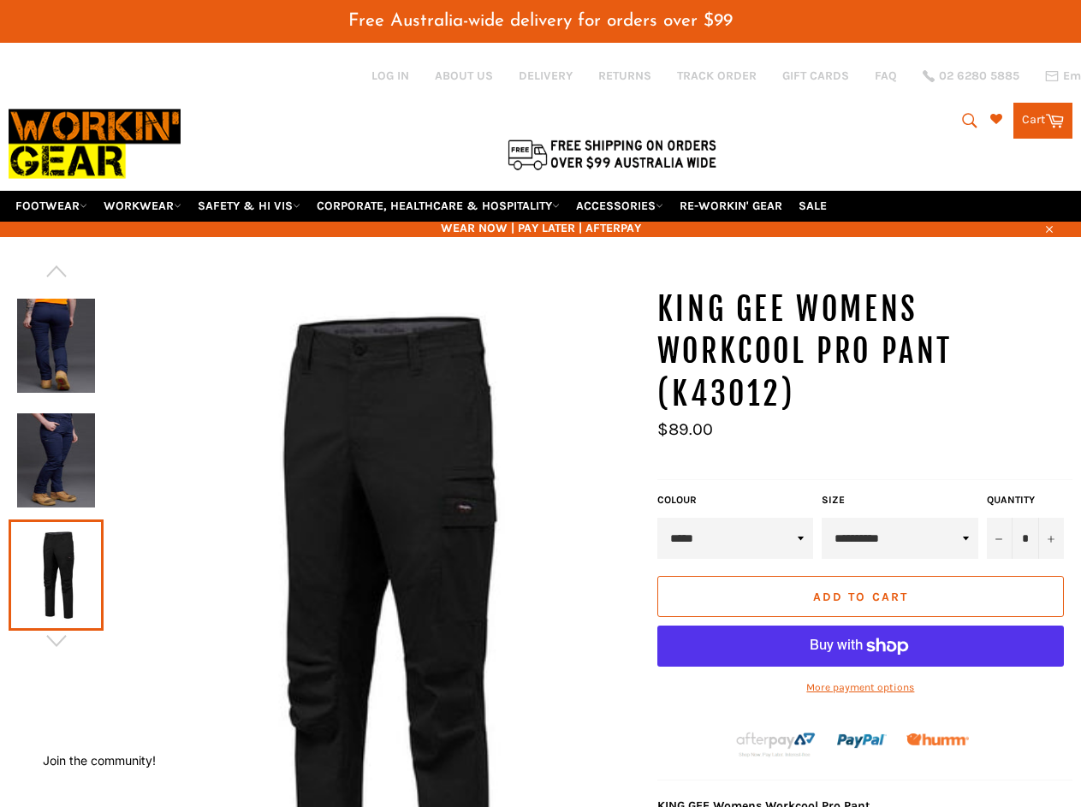
click at [540, 21] on span "Free Australia-wide delivery for orders over $99" at bounding box center [540, 21] width 384 height 18
click at [965, 121] on icon "submit" at bounding box center [969, 120] width 19 height 19
click at [1048, 228] on icon "button" at bounding box center [1049, 229] width 7 height 7
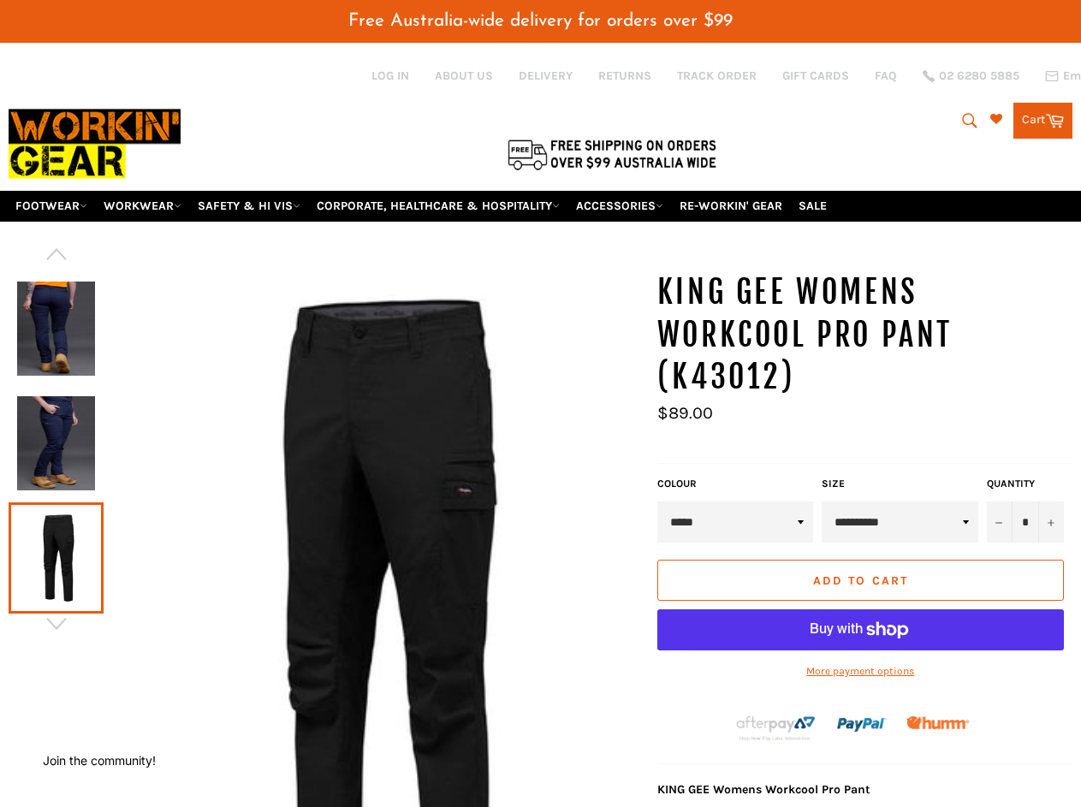
click at [56, 271] on div at bounding box center [56, 328] width 95 height 115
click at [56, 641] on div at bounding box center [325, 632] width 632 height 722
click at [1025, 538] on input "*" at bounding box center [1025, 522] width 77 height 41
click at [1000, 538] on button "−" at bounding box center [1000, 522] width 26 height 41
click at [1051, 538] on button "+" at bounding box center [1051, 522] width 26 height 41
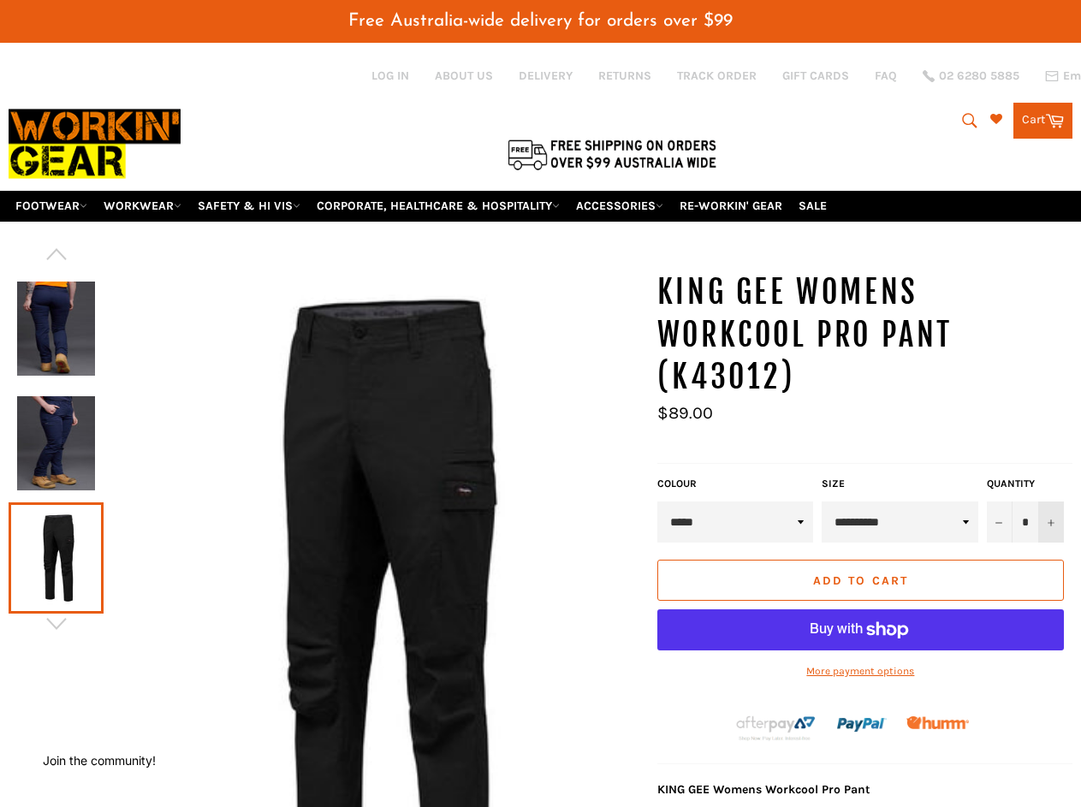
type input "*"
click at [860, 597] on button "Add to Cart" at bounding box center [860, 580] width 407 height 41
click at [860, 687] on div "Add to Cart More payment options This item is a recurring or deferred purchase.…" at bounding box center [860, 628] width 415 height 136
